Goal: Transaction & Acquisition: Purchase product/service

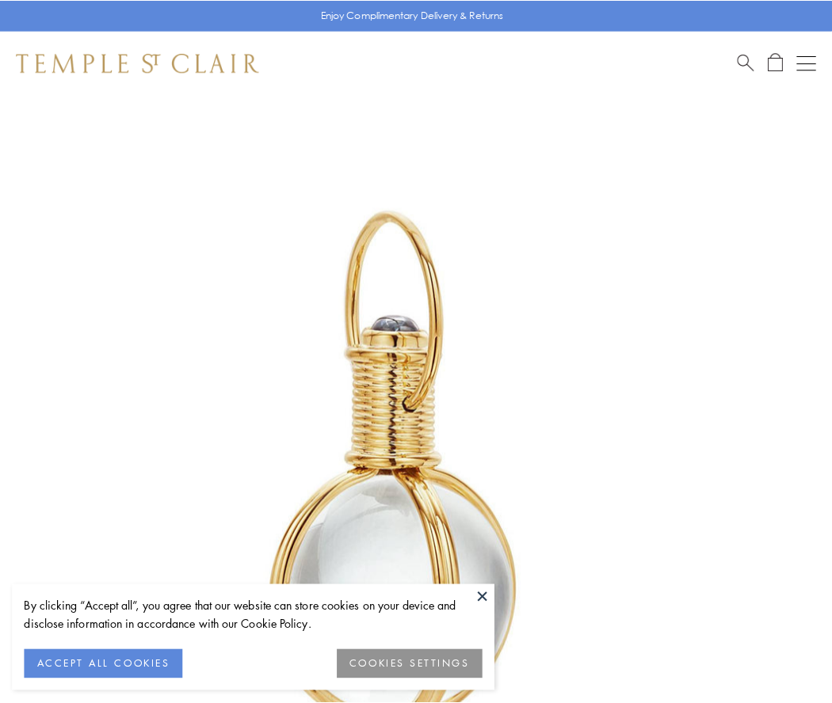
scroll to position [413, 0]
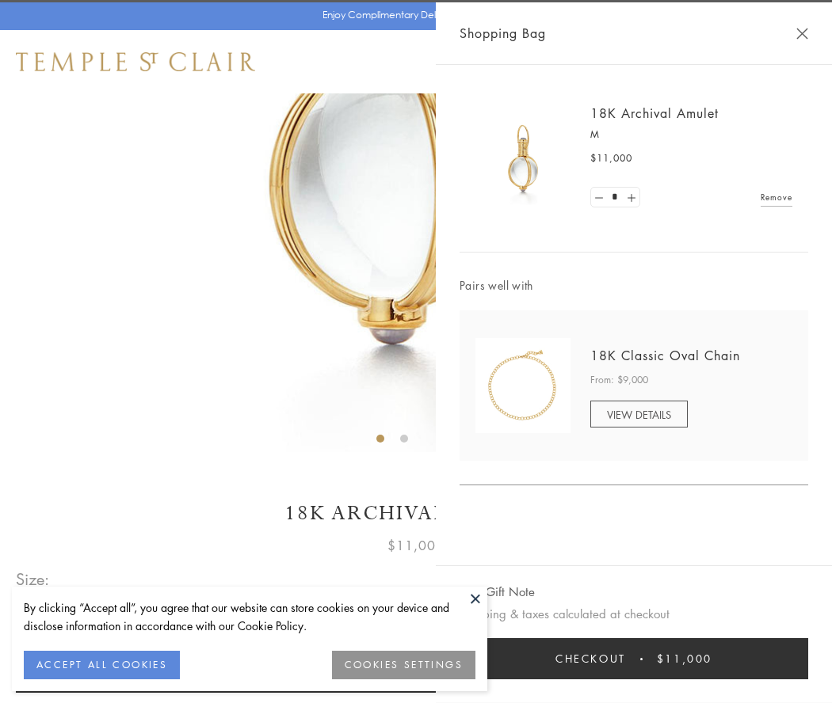
click at [634, 659] on button "Checkout $11,000" at bounding box center [633, 658] width 348 height 41
